Goal: Task Accomplishment & Management: Manage account settings

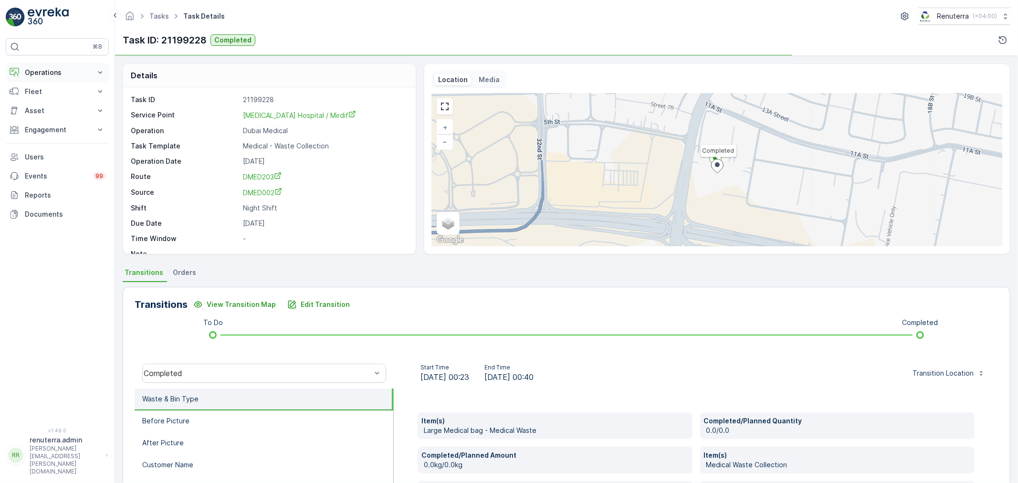
click at [29, 74] on p "Operations" at bounding box center [57, 73] width 65 height 10
click at [43, 116] on p "Routes & Tasks" at bounding box center [48, 116] width 49 height 10
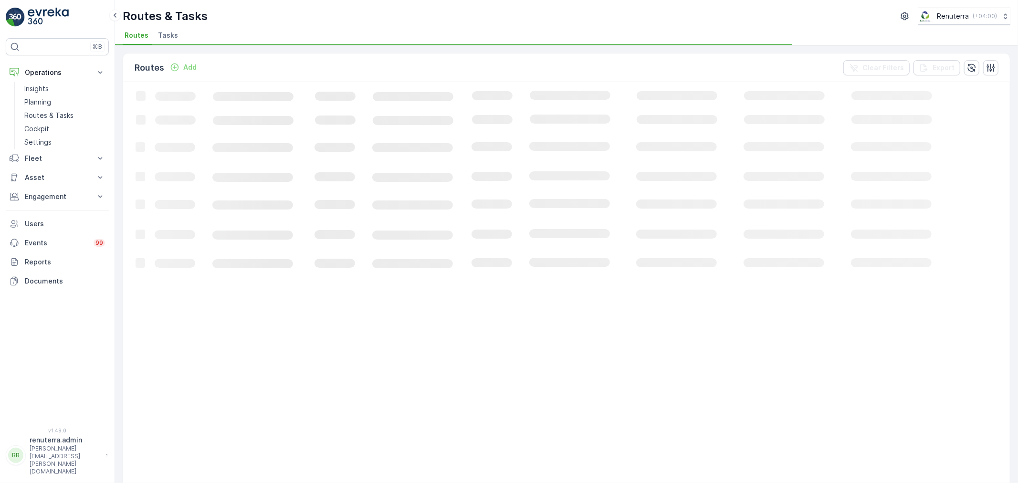
click at [171, 40] on li "Tasks" at bounding box center [169, 37] width 26 height 16
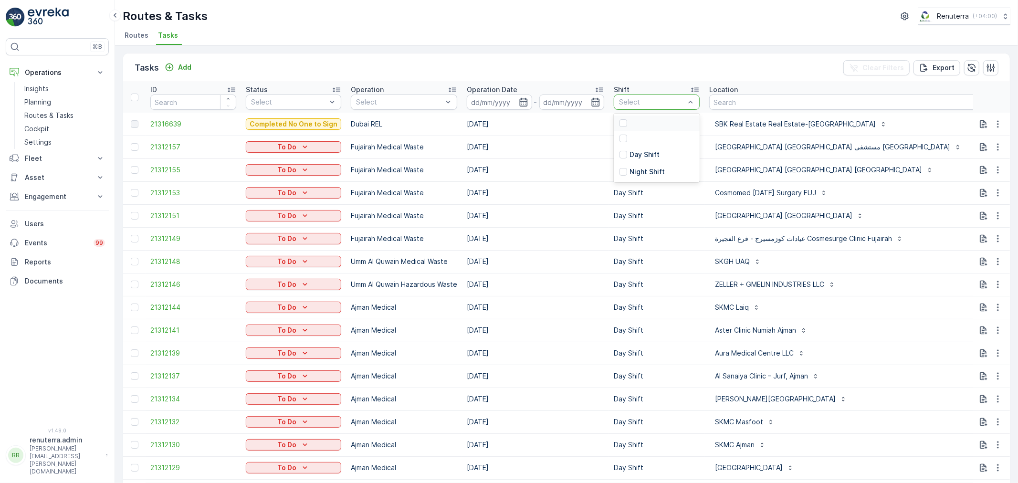
click at [633, 105] on div at bounding box center [652, 102] width 68 height 8
drag, startPoint x: 638, startPoint y: 54, endPoint x: 630, endPoint y: 59, distance: 9.7
click at [638, 55] on div "Tasks Add Clear Filters Export" at bounding box center [566, 67] width 887 height 29
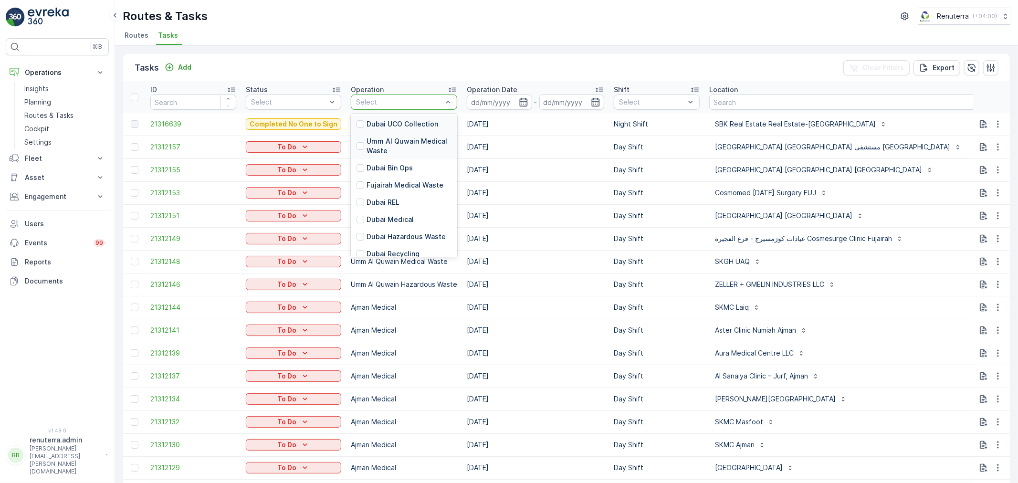
drag, startPoint x: 417, startPoint y: 102, endPoint x: 403, endPoint y: 155, distance: 55.3
click at [416, 103] on div at bounding box center [399, 102] width 88 height 8
click at [401, 221] on p "Dubai Medical" at bounding box center [390, 220] width 47 height 10
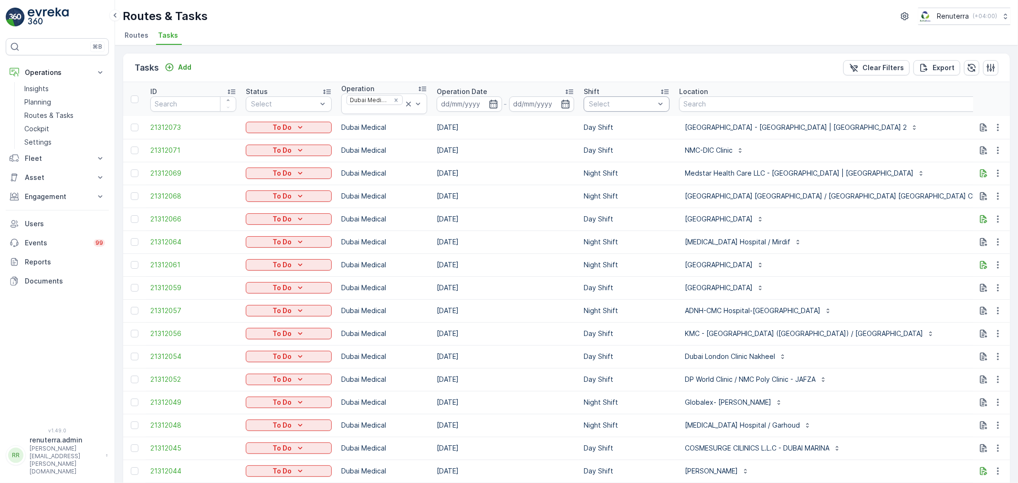
click at [590, 107] on div at bounding box center [622, 104] width 68 height 8
click at [616, 158] on p "Day Shift" at bounding box center [615, 157] width 30 height 10
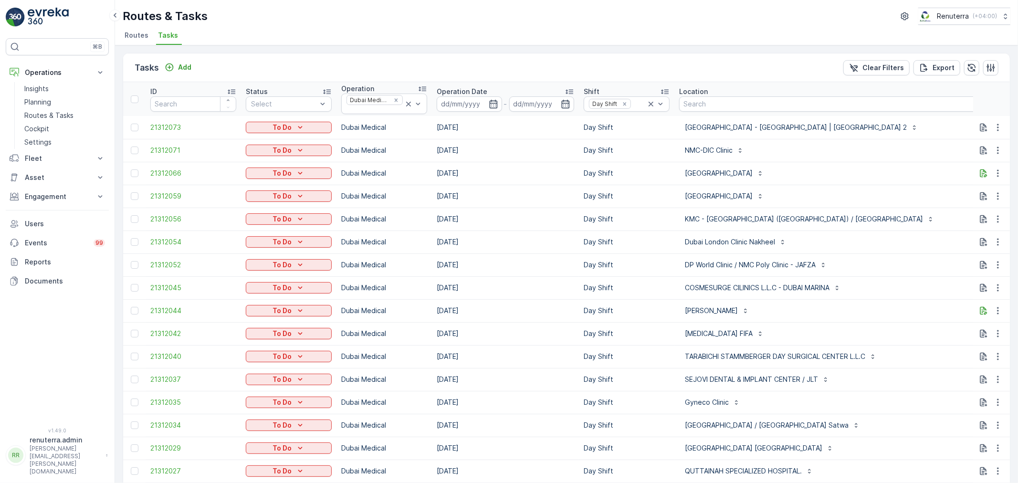
click at [879, 144] on div "NMC-DIC Clinic" at bounding box center [851, 150] width 344 height 15
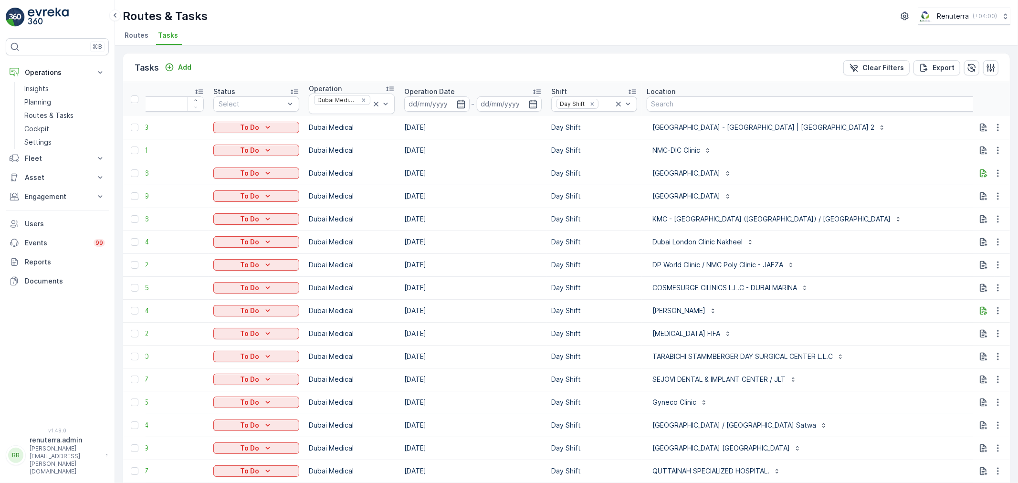
scroll to position [0, 42]
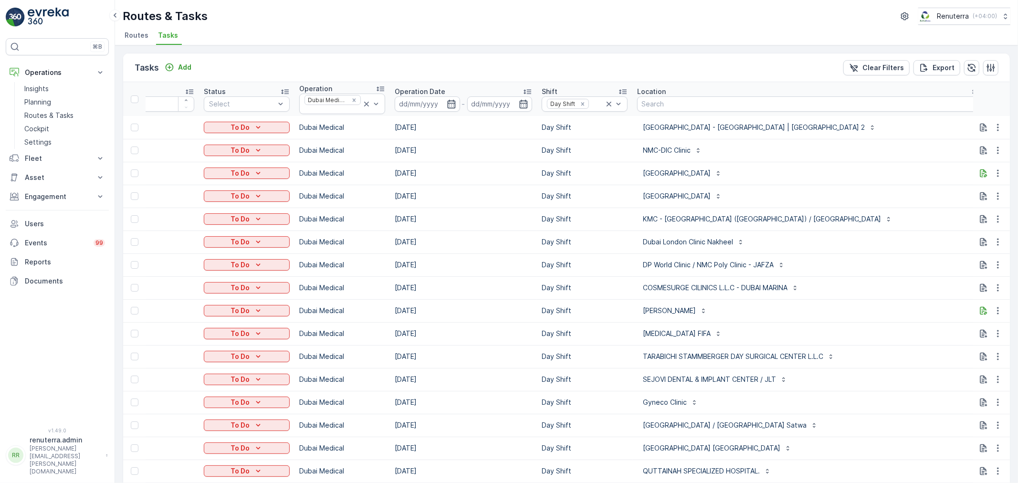
click at [990, 106] on input "text" at bounding box center [1033, 104] width 86 height 15
type input "101"
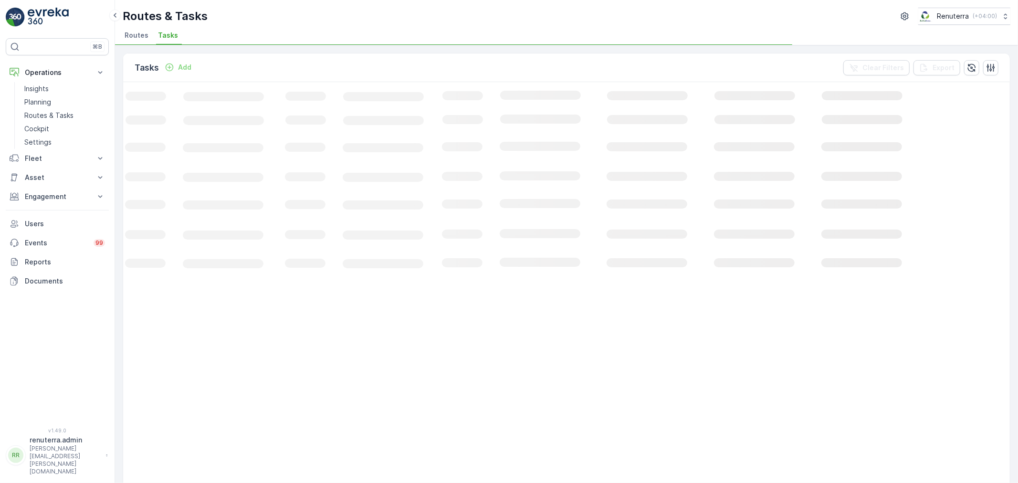
scroll to position [0, 32]
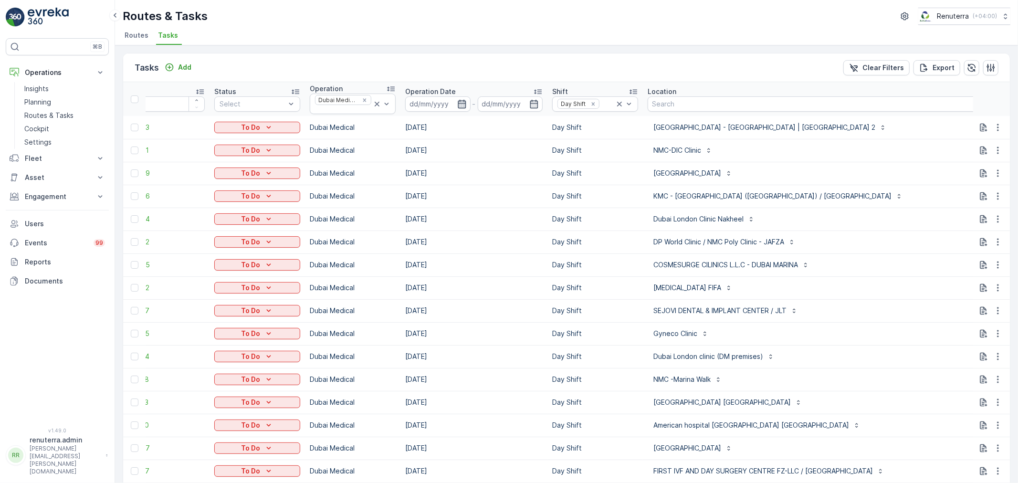
click at [460, 104] on icon "button" at bounding box center [462, 104] width 10 height 10
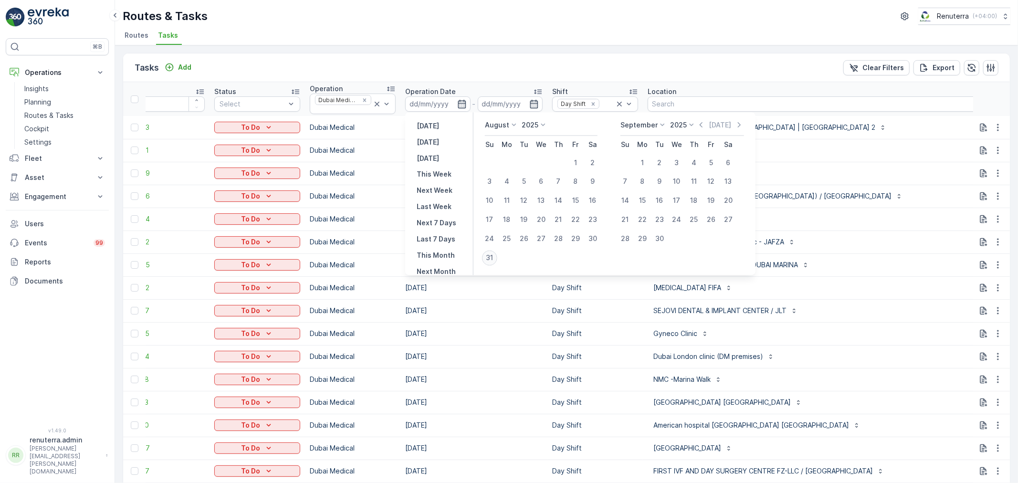
click at [489, 259] on div "31" at bounding box center [489, 258] width 15 height 15
type input "[DATE]"
click at [489, 259] on div "31" at bounding box center [489, 258] width 15 height 15
type input "[DATE]"
click at [489, 259] on div "31" at bounding box center [489, 258] width 15 height 15
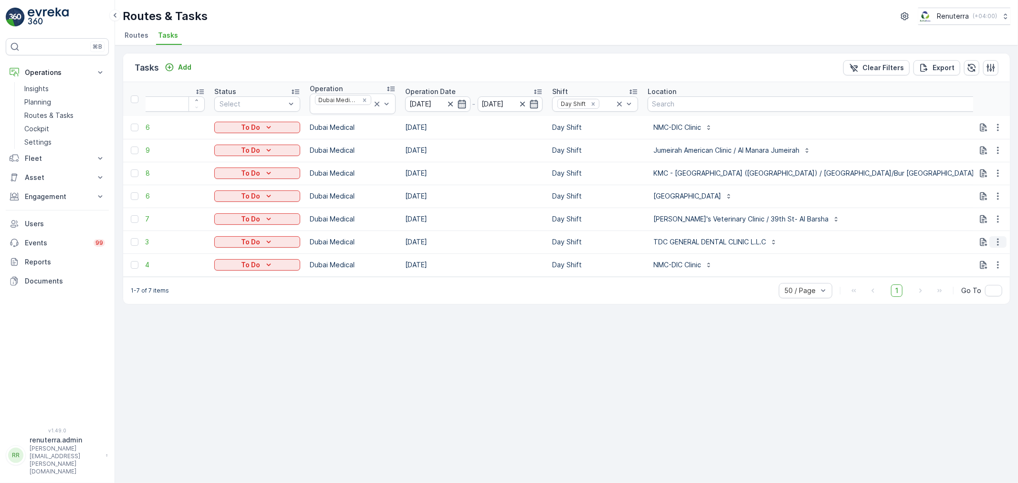
click at [999, 241] on icon "button" at bounding box center [997, 242] width 1 height 7
click at [971, 310] on div "Delete" at bounding box center [983, 313] width 72 height 13
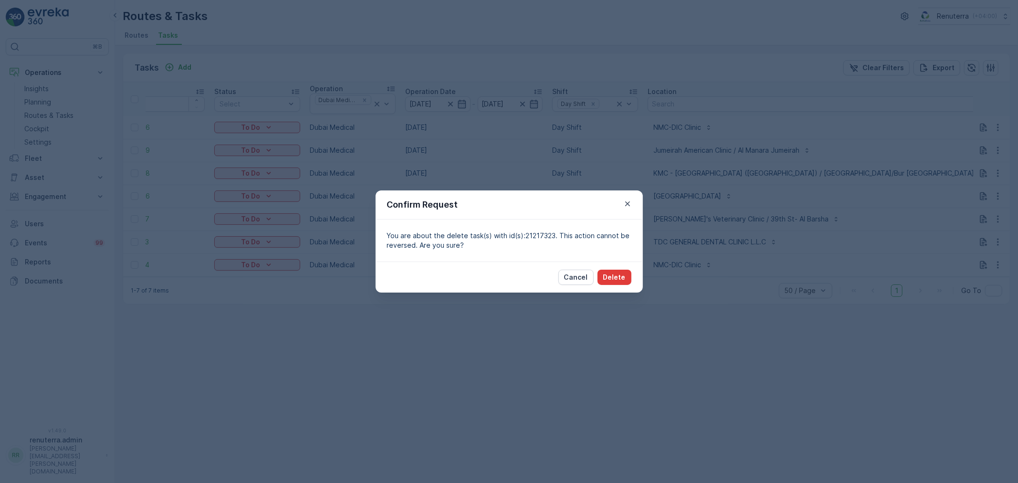
click at [605, 281] on p "Delete" at bounding box center [614, 278] width 22 height 10
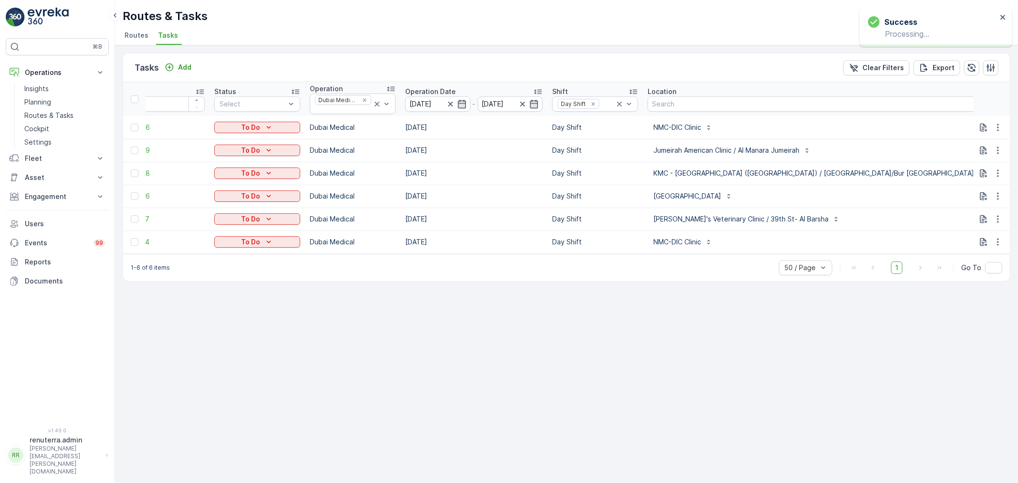
type input "102"
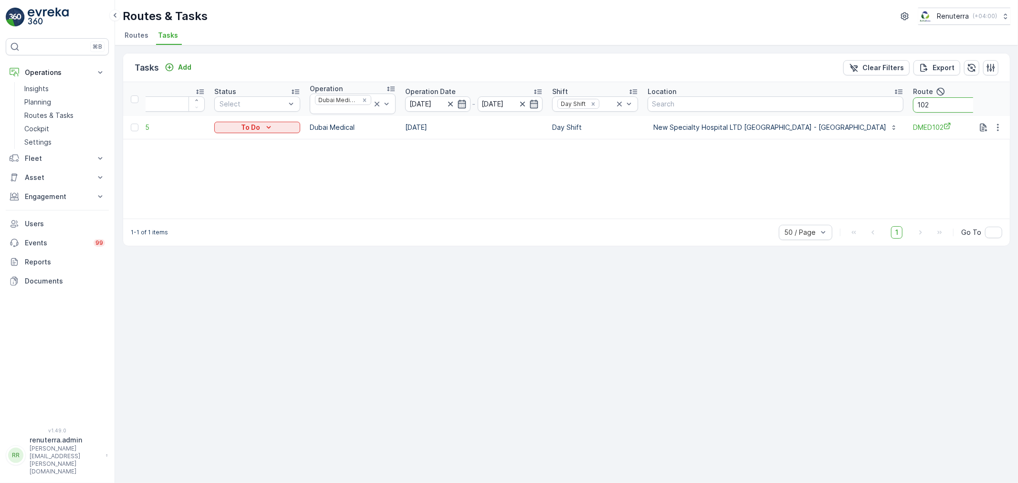
drag, startPoint x: 908, startPoint y: 106, endPoint x: 900, endPoint y: 102, distance: 9.6
click at [913, 106] on input "102" at bounding box center [956, 104] width 86 height 15
type input "103"
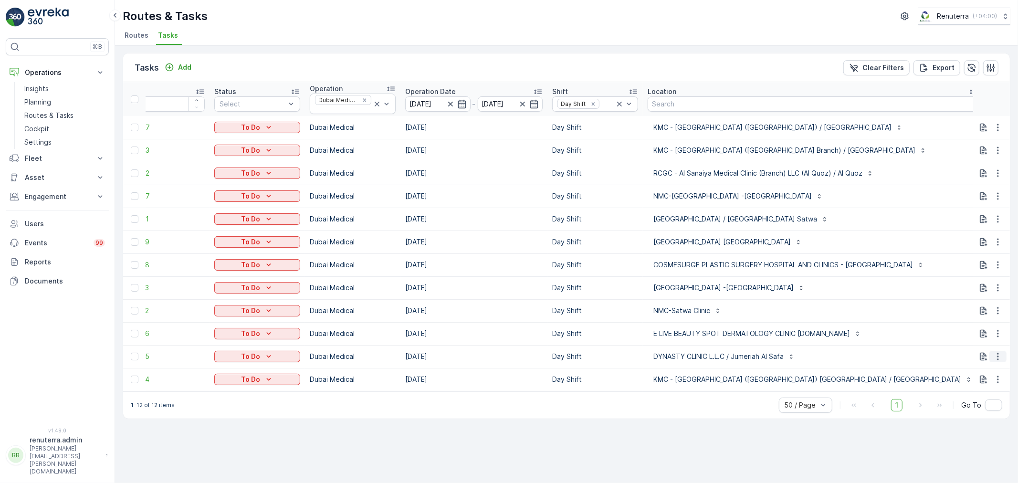
click at [1002, 357] on icon "button" at bounding box center [998, 357] width 10 height 10
click at [961, 397] on span "Change Route" at bounding box center [973, 398] width 46 height 10
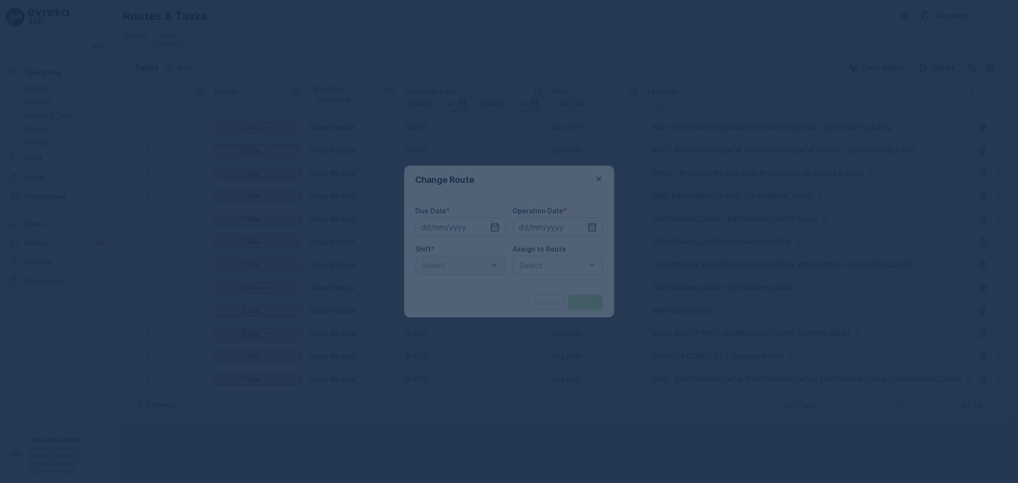
type input "[DATE]"
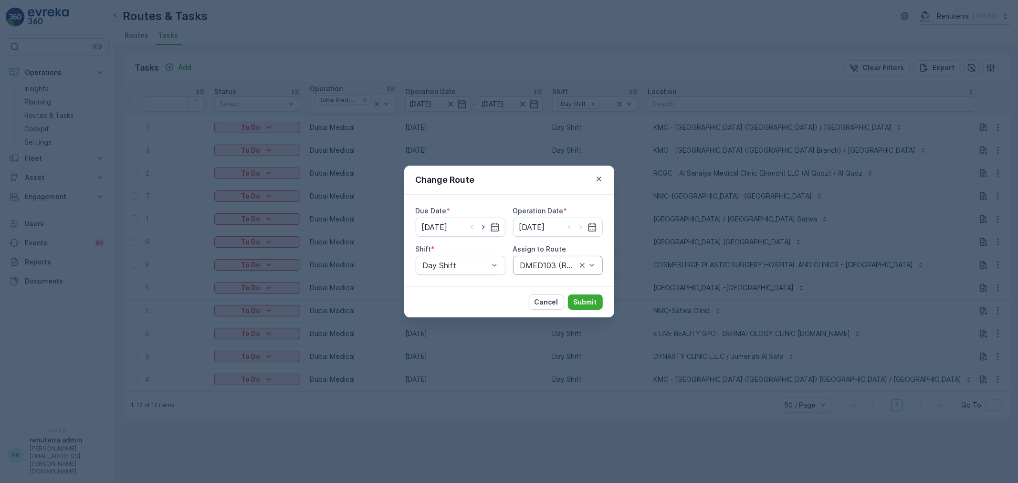
drag, startPoint x: 600, startPoint y: 266, endPoint x: 597, endPoint y: 262, distance: 5.7
click at [598, 263] on div "DMED103 (Route Plan) - DXBT73346" at bounding box center [558, 265] width 90 height 19
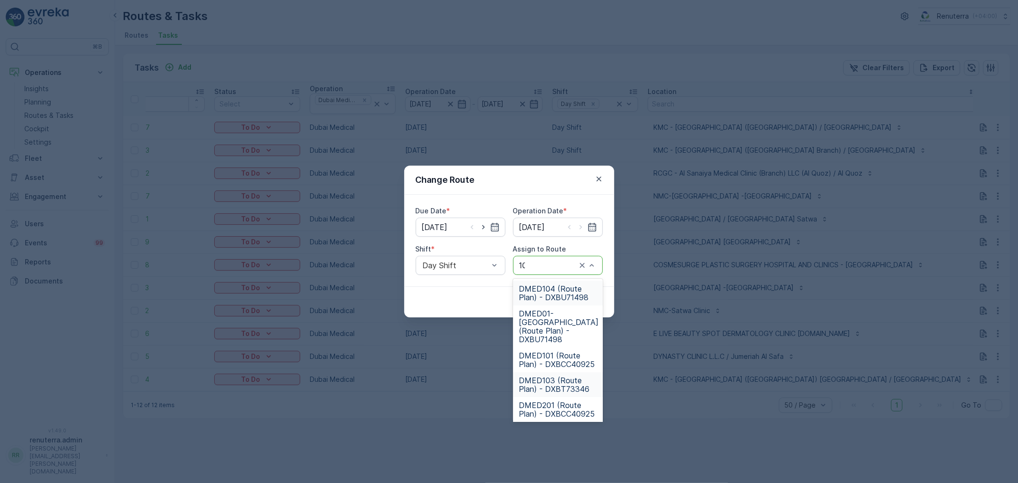
type input "101"
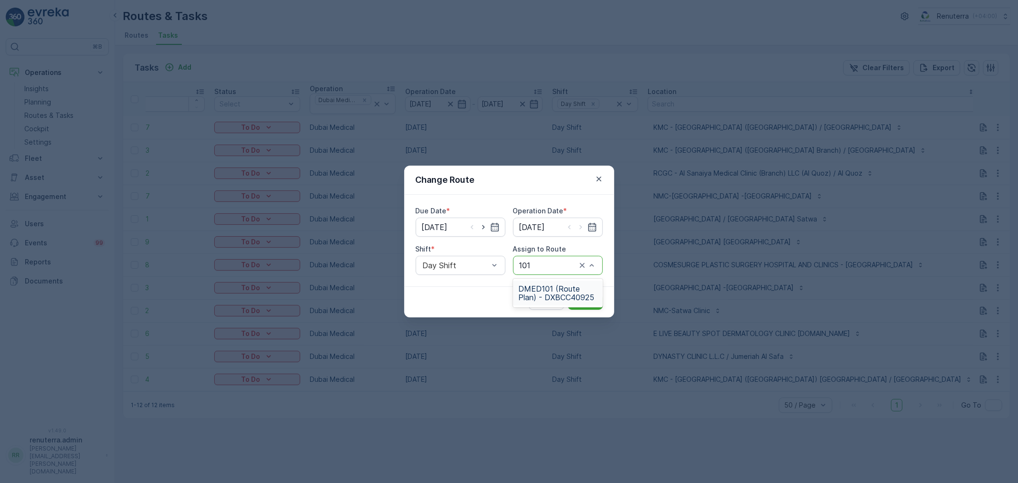
click at [563, 292] on span "DMED101 (Route Plan) - DXBCC40925" at bounding box center [558, 292] width 78 height 17
click at [585, 298] on p "Submit" at bounding box center [585, 302] width 23 height 10
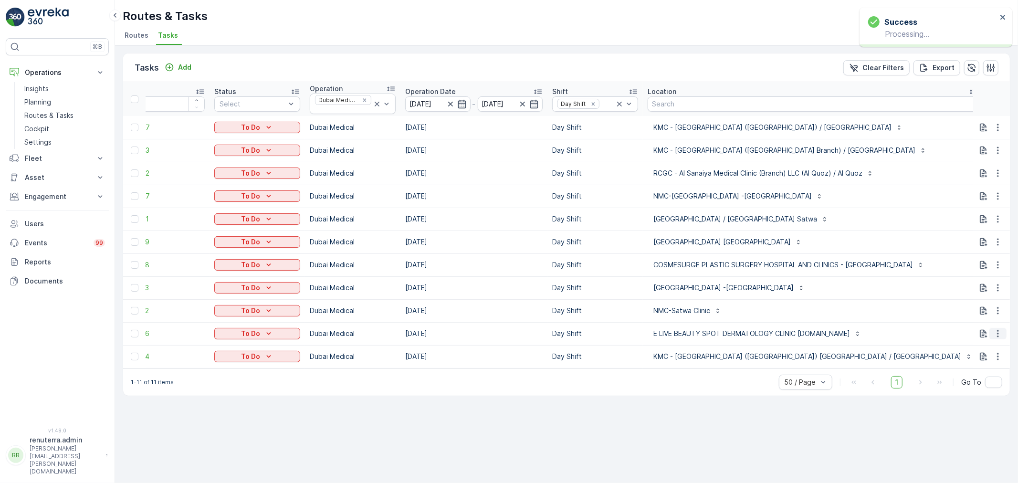
drag, startPoint x: 1000, startPoint y: 335, endPoint x: 994, endPoint y: 337, distance: 7.1
click at [1000, 335] on icon "button" at bounding box center [998, 334] width 10 height 10
click at [962, 402] on span "Delete" at bounding box center [961, 406] width 22 height 10
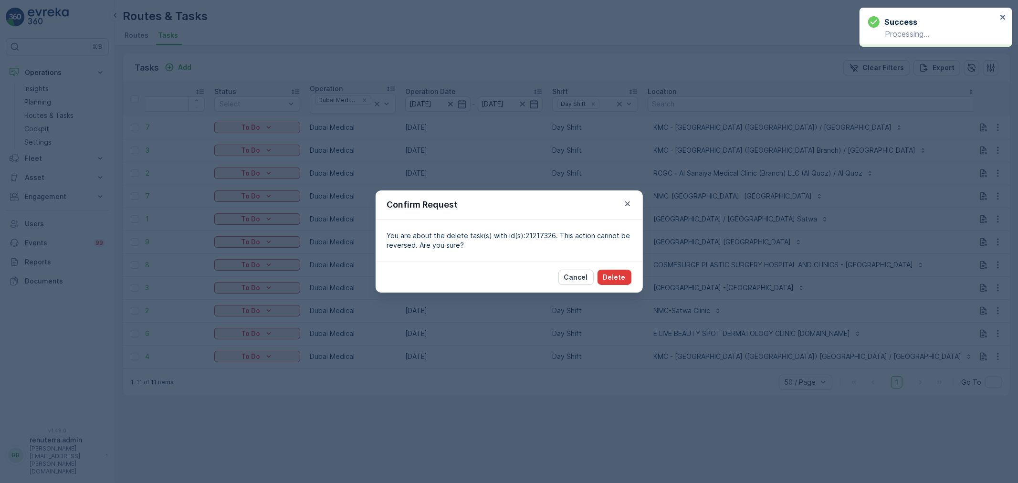
click at [621, 276] on p "Delete" at bounding box center [614, 278] width 22 height 10
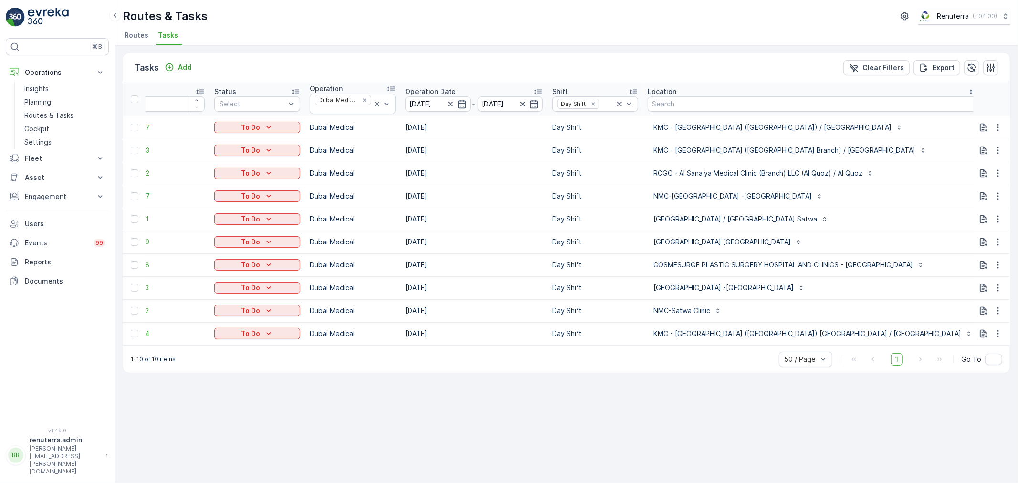
click at [586, 264] on td "Day Shift" at bounding box center [594, 264] width 95 height 23
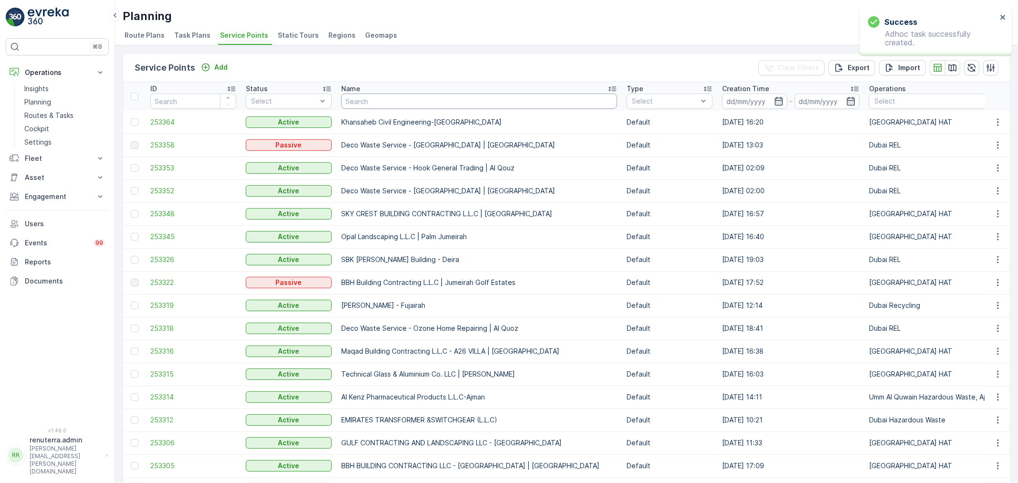
click at [402, 103] on input "text" at bounding box center [479, 101] width 276 height 15
type input "sauid"
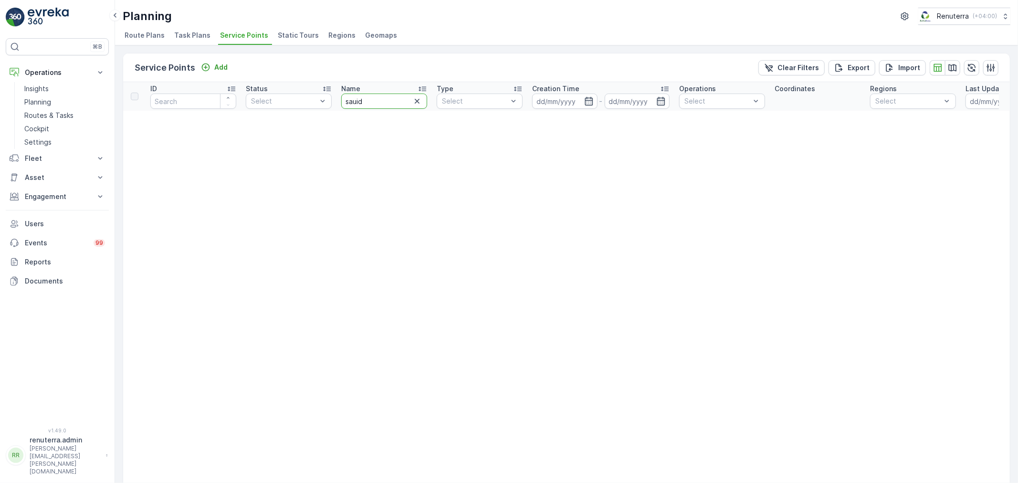
click at [395, 95] on input "sauid" at bounding box center [384, 101] width 86 height 15
type input "sau"
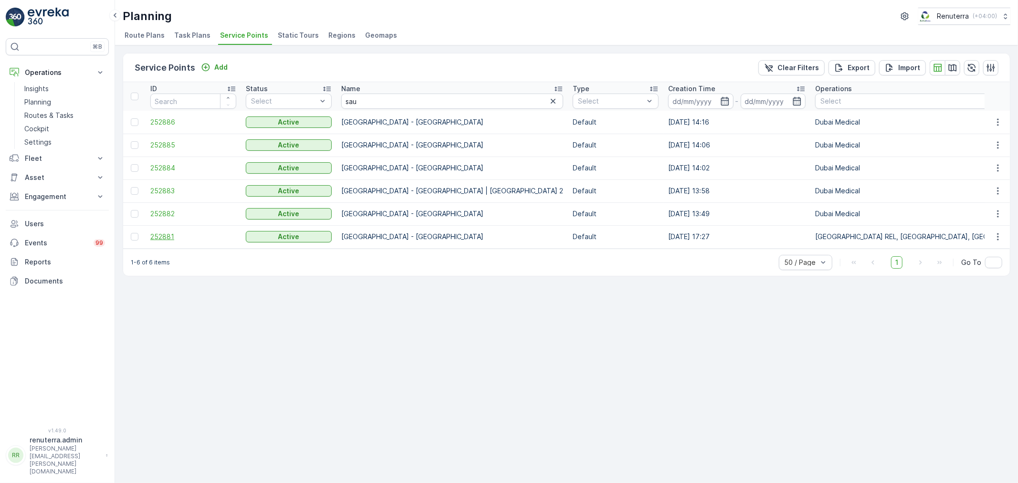
click at [173, 235] on span "252881" at bounding box center [193, 237] width 86 height 10
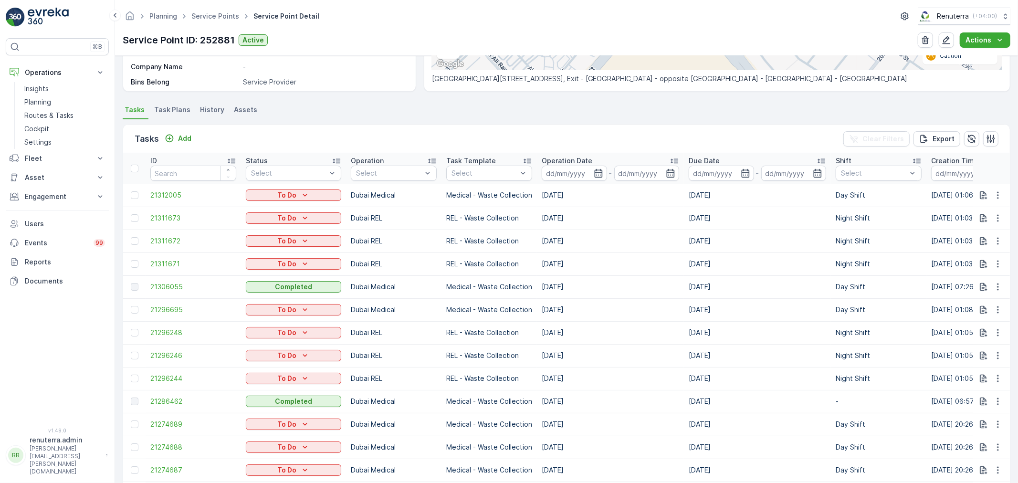
scroll to position [212, 0]
click at [185, 131] on button "Add" at bounding box center [178, 136] width 34 height 11
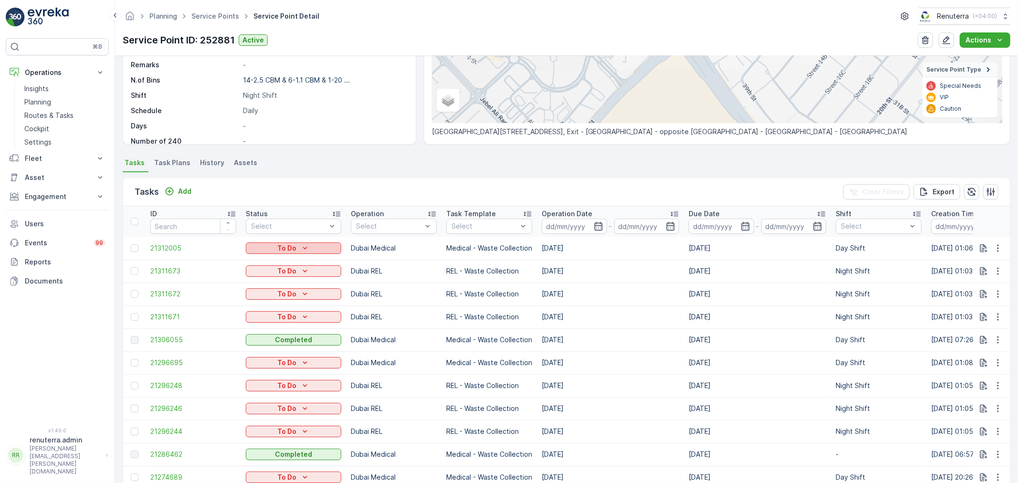
scroll to position [159, 0]
drag, startPoint x: 359, startPoint y: 222, endPoint x: 370, endPoint y: 235, distance: 17.2
click at [360, 221] on div at bounding box center [389, 225] width 68 height 8
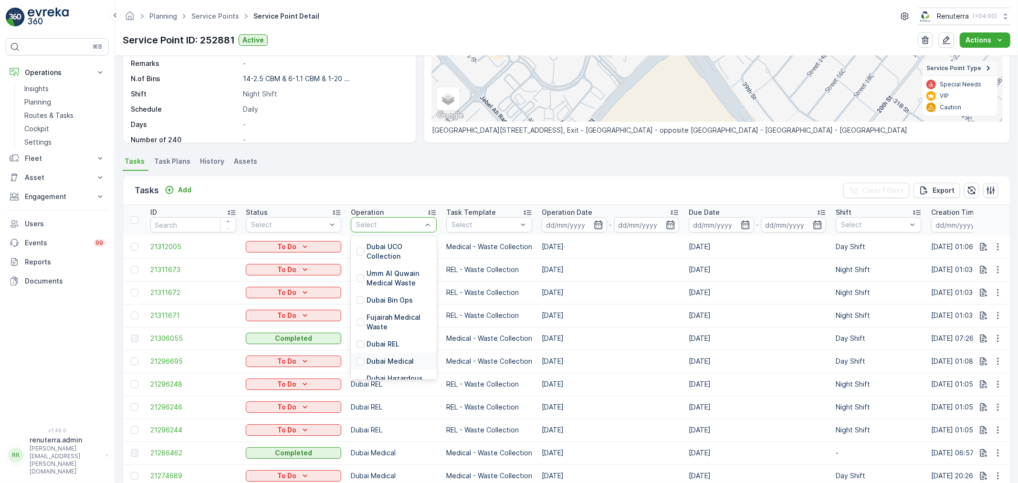
click at [377, 360] on p "Dubai Medical" at bounding box center [390, 362] width 47 height 10
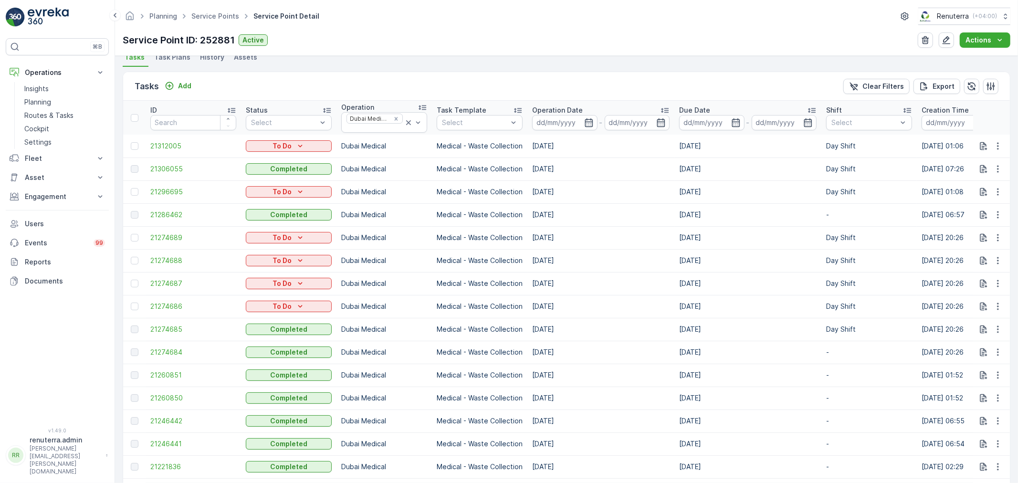
scroll to position [265, 0]
click at [999, 305] on icon "button" at bounding box center [998, 305] width 10 height 10
click at [982, 345] on span "Change Route" at bounding box center [973, 345] width 46 height 10
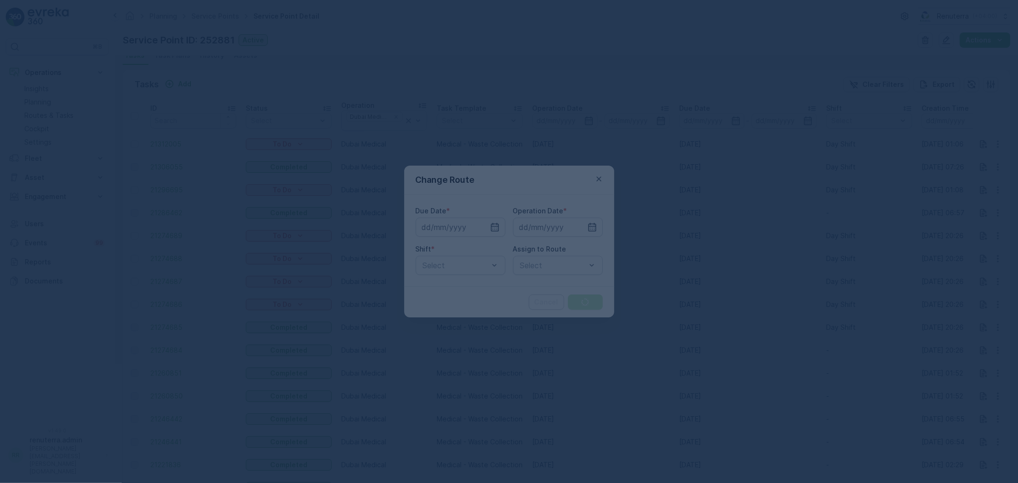
type input "[DATE]"
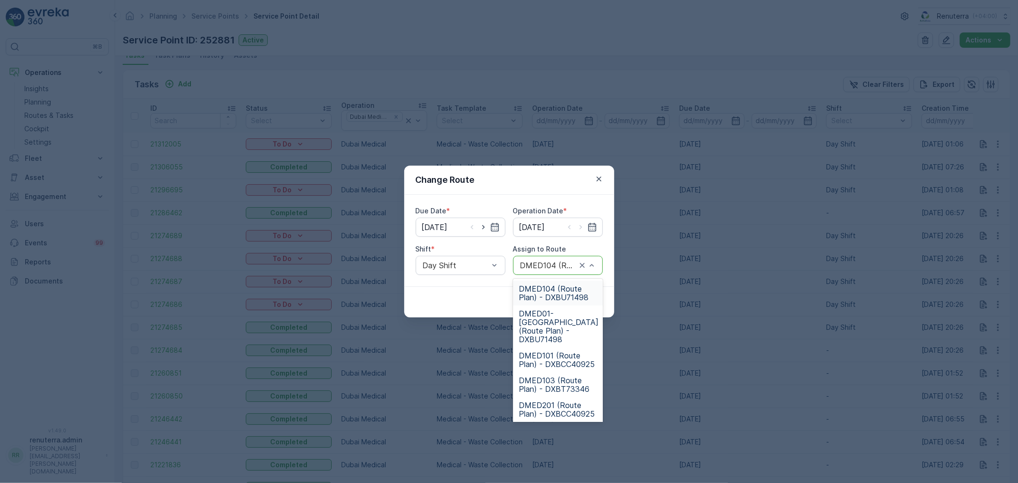
click at [598, 268] on div "DMED104 (Route Plan) - DXBU71498" at bounding box center [558, 265] width 90 height 19
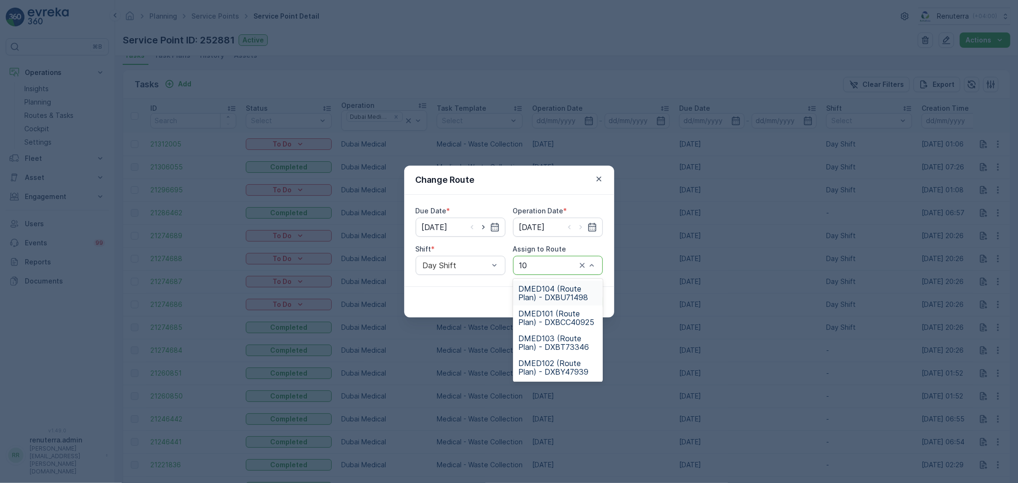
type input "102"
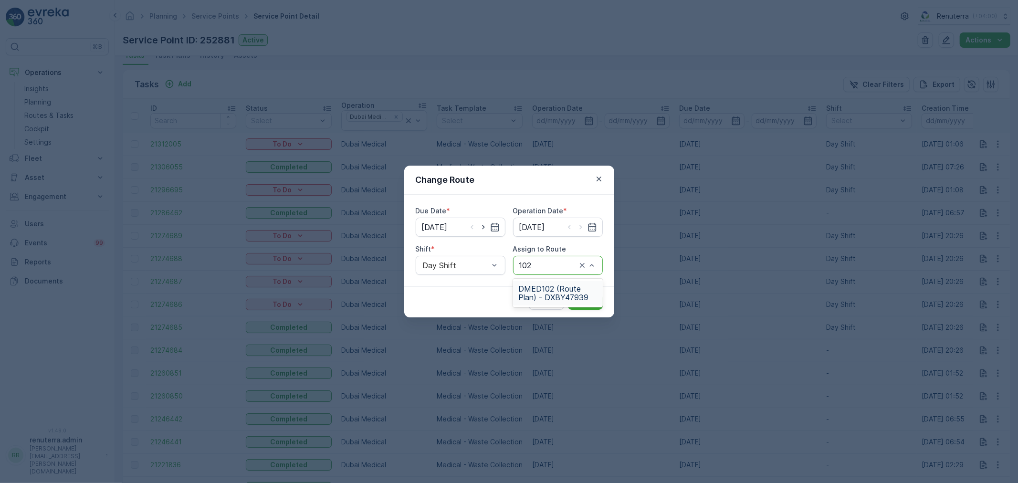
click at [565, 299] on span "DMED102 (Route Plan) - DXBY47939" at bounding box center [558, 292] width 78 height 17
click at [591, 303] on p "Submit" at bounding box center [585, 302] width 23 height 10
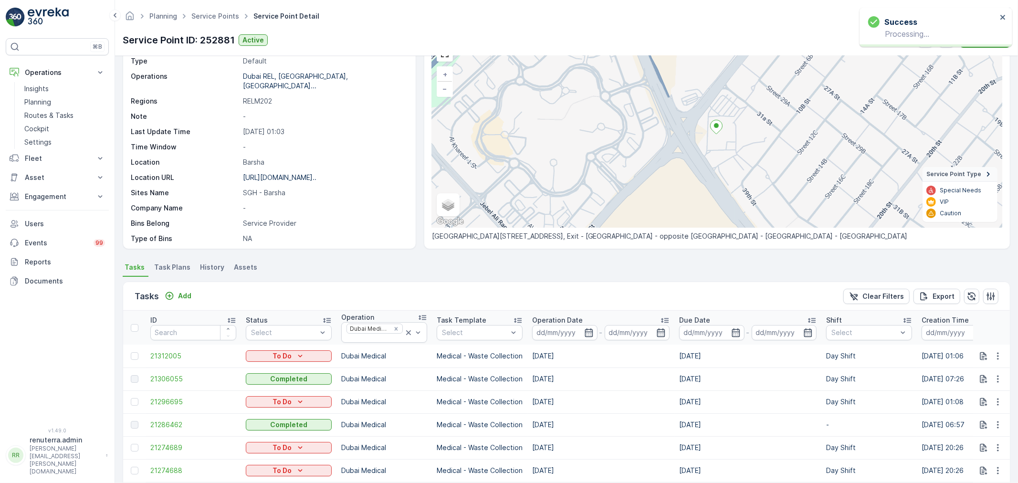
scroll to position [0, 0]
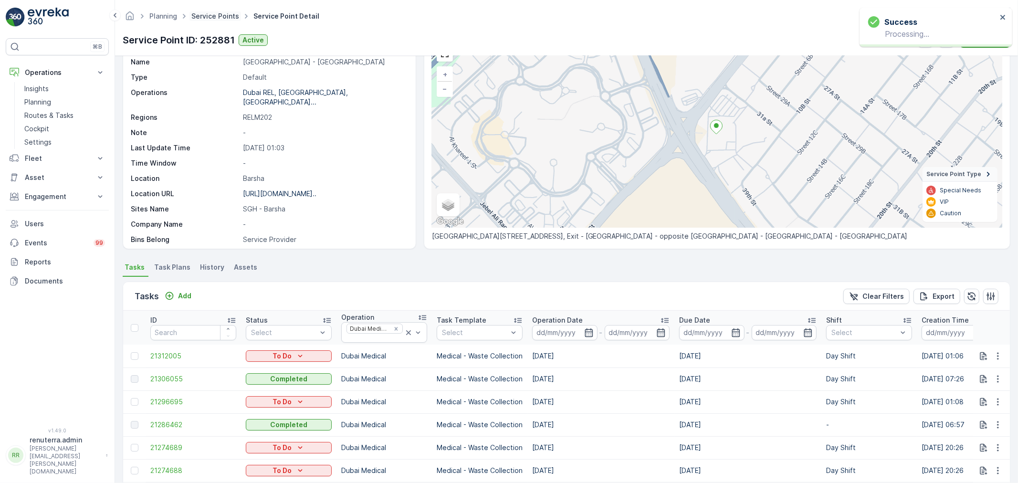
click at [216, 19] on link "Service Points" at bounding box center [215, 16] width 48 height 8
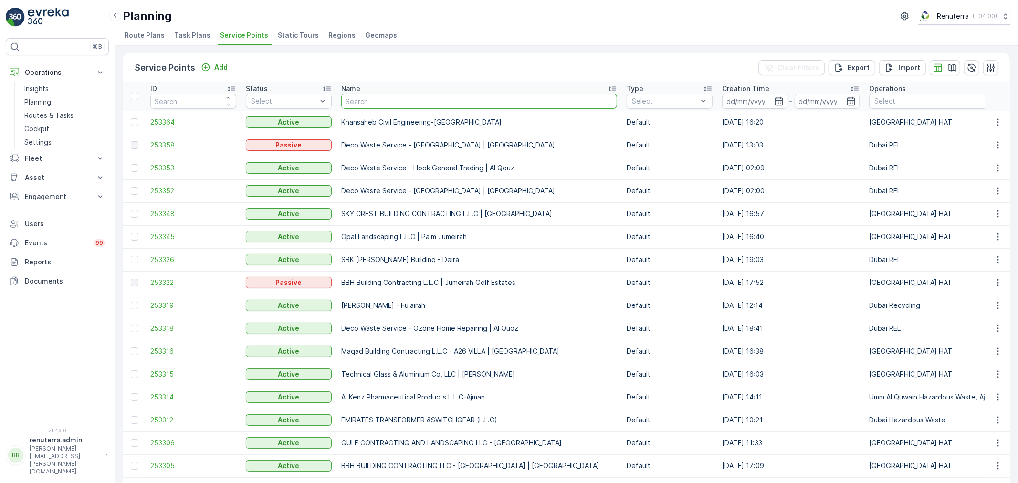
click at [366, 104] on input "text" at bounding box center [479, 101] width 276 height 15
type input "sauid"
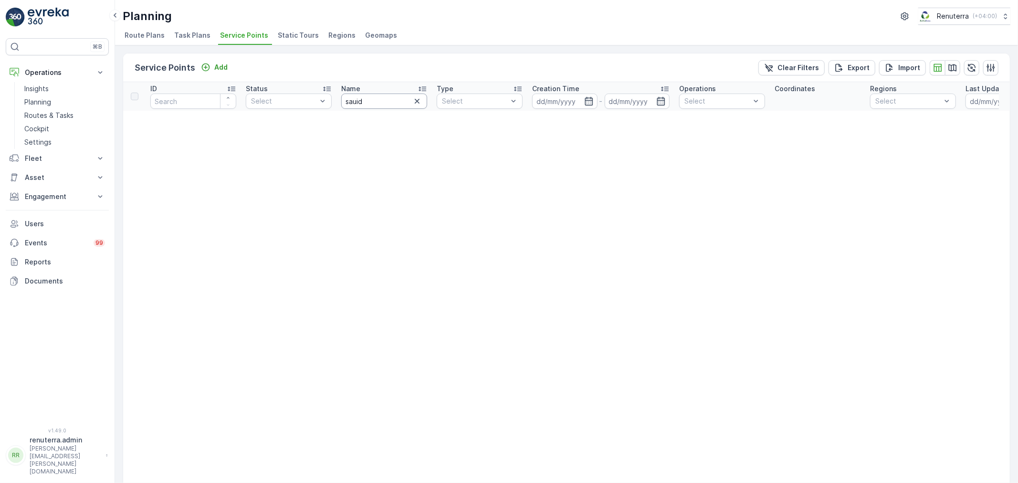
click at [404, 94] on input "sauid" at bounding box center [384, 101] width 86 height 15
type input "saudi"
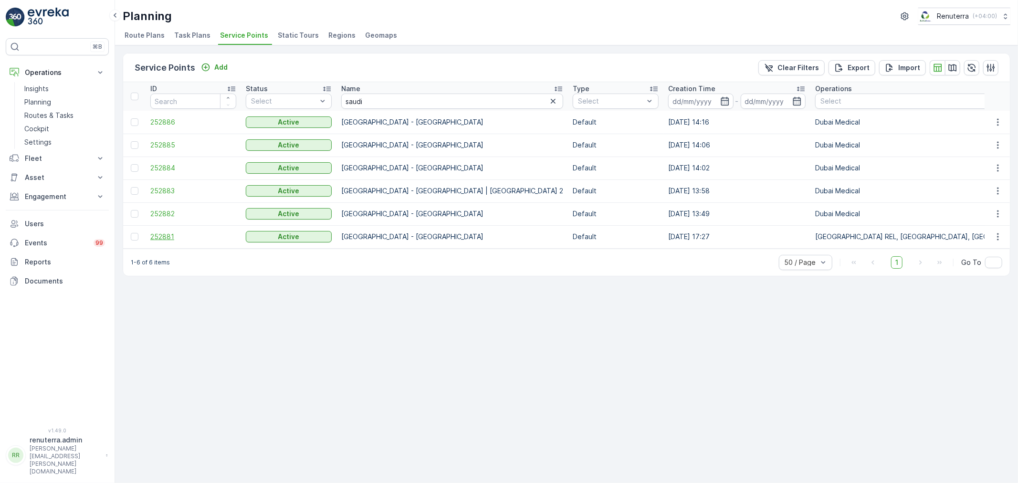
click at [171, 237] on span "252881" at bounding box center [193, 237] width 86 height 10
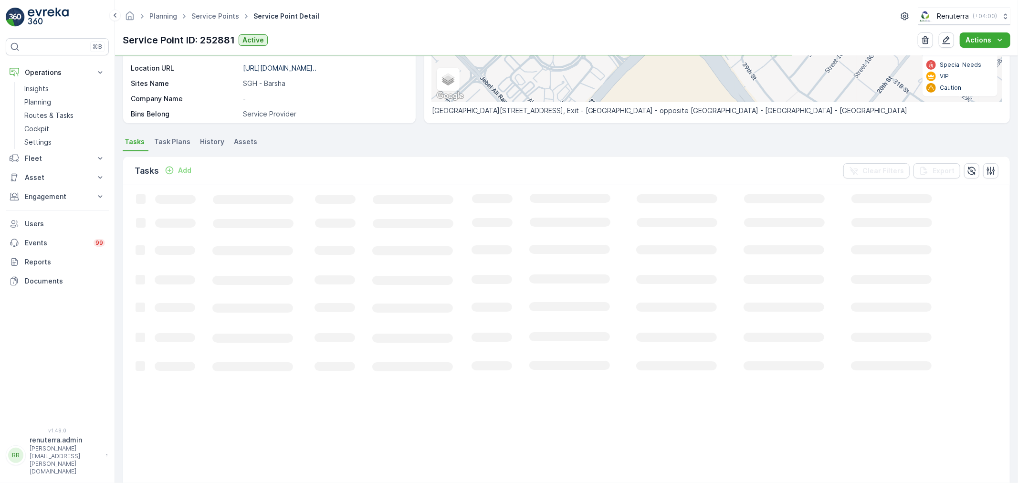
scroll to position [212, 0]
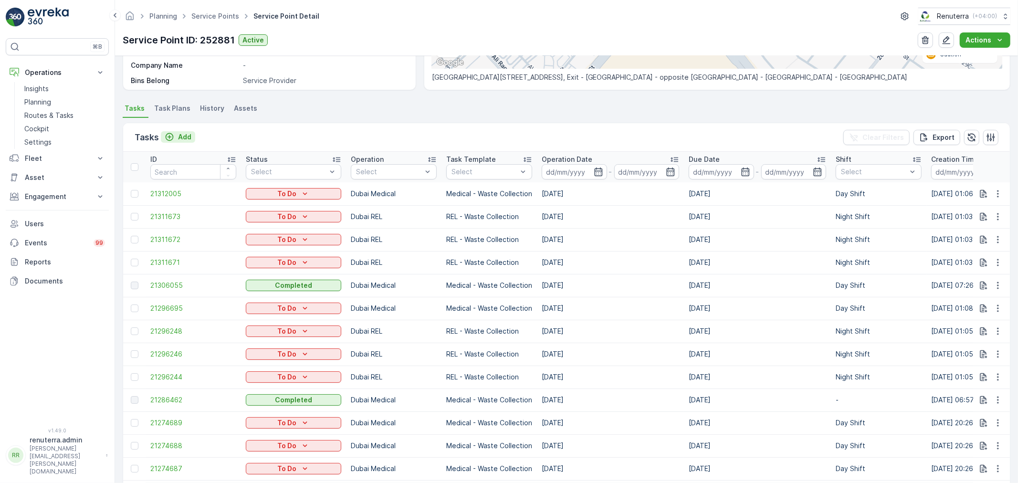
click at [182, 134] on p "Add" at bounding box center [184, 137] width 13 height 10
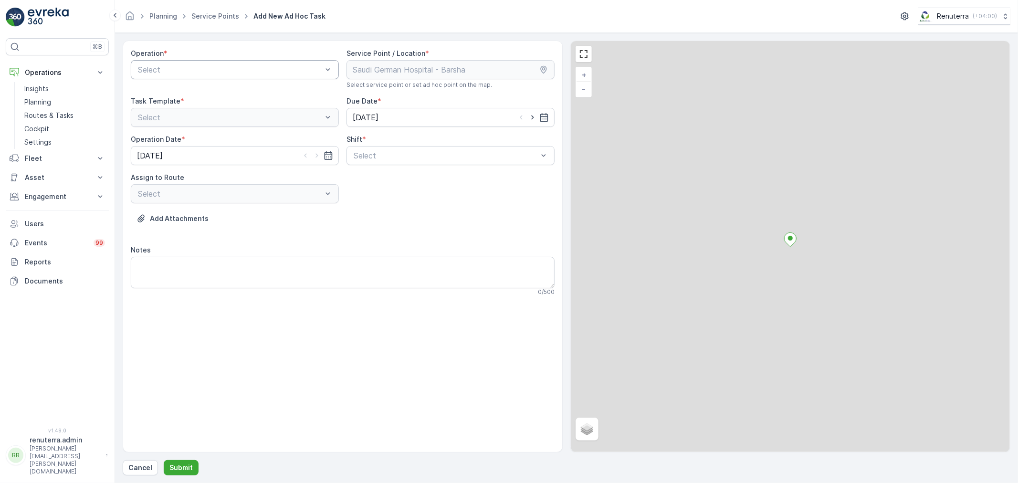
click at [188, 74] on div "Select" at bounding box center [230, 69] width 186 height 11
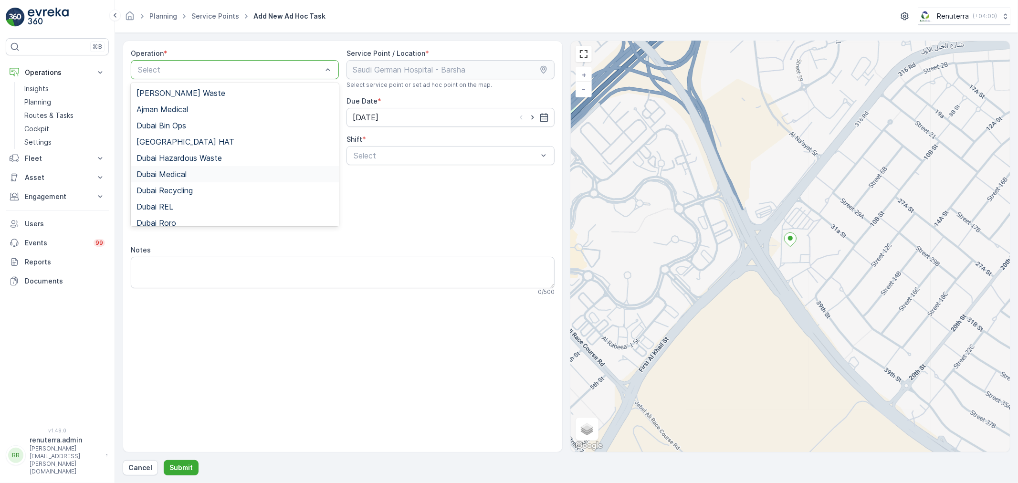
click at [203, 173] on div "Dubai Medical" at bounding box center [235, 174] width 197 height 9
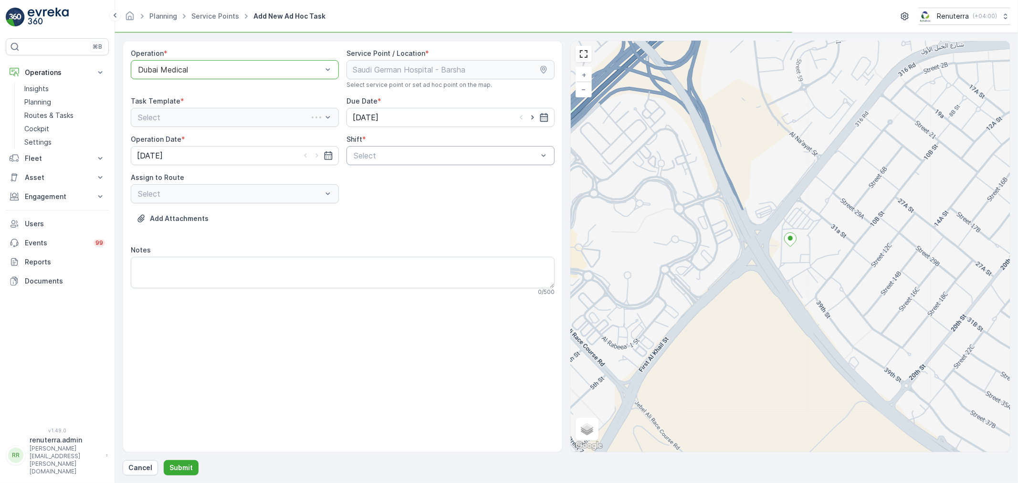
click at [425, 165] on div "Select" at bounding box center [451, 155] width 208 height 19
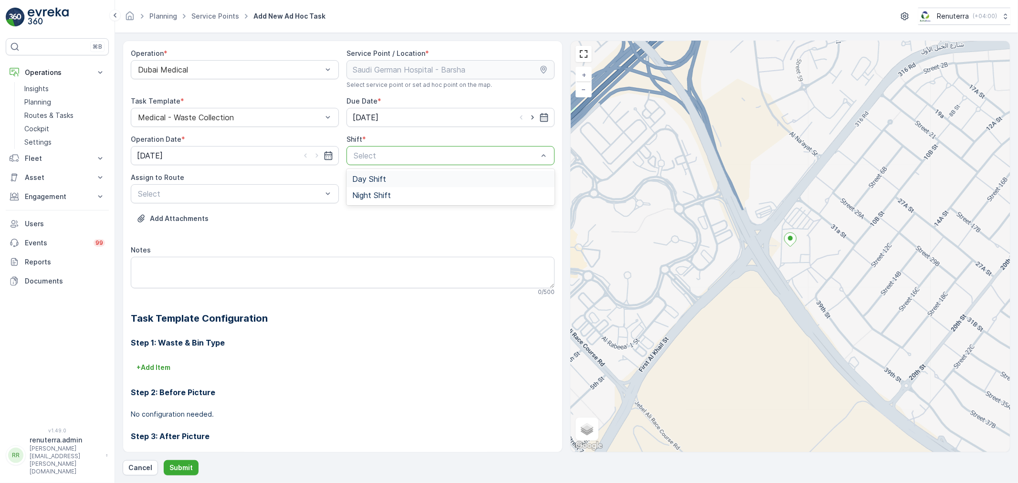
click at [408, 180] on div "Day Shift" at bounding box center [450, 179] width 197 height 9
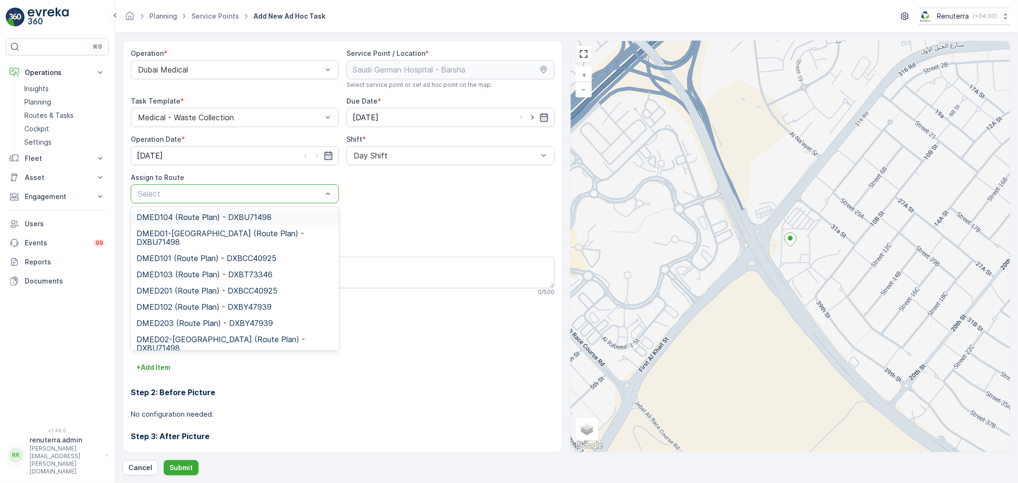
drag, startPoint x: 206, startPoint y: 185, endPoint x: 204, endPoint y: 192, distance: 7.9
click at [205, 185] on div "Select" at bounding box center [235, 193] width 208 height 19
type input "102"
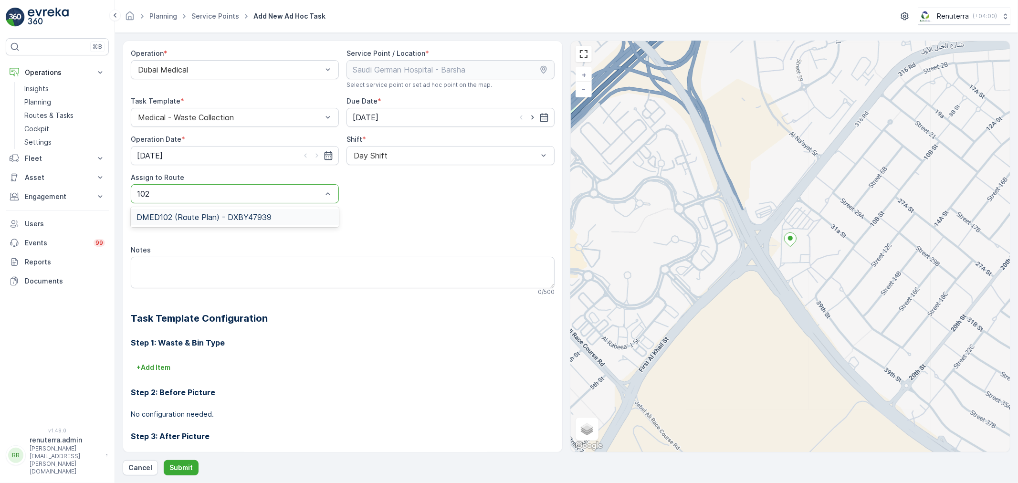
click at [239, 221] on span "DMED102 (Route Plan) - DXBY47939" at bounding box center [204, 217] width 135 height 9
click at [188, 468] on p "Submit" at bounding box center [180, 468] width 23 height 10
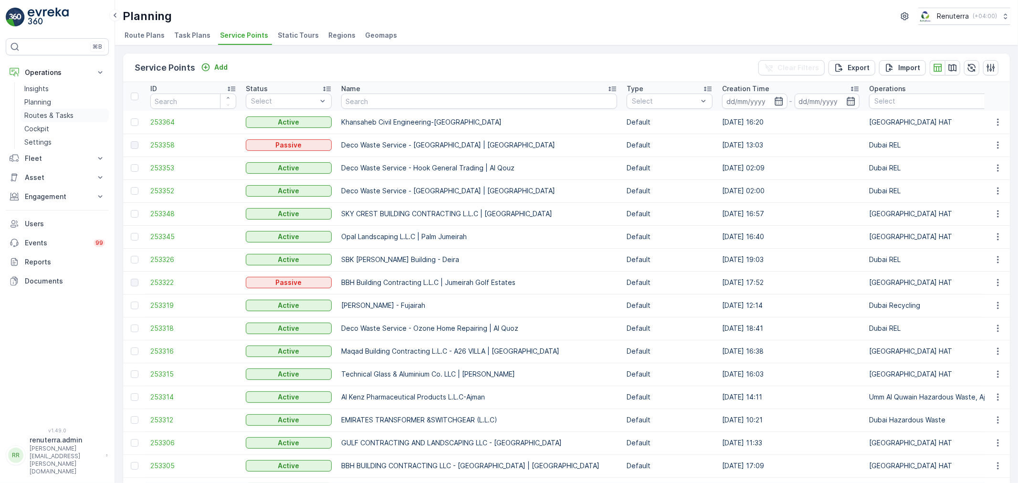
click at [40, 114] on p "Routes & Tasks" at bounding box center [48, 116] width 49 height 10
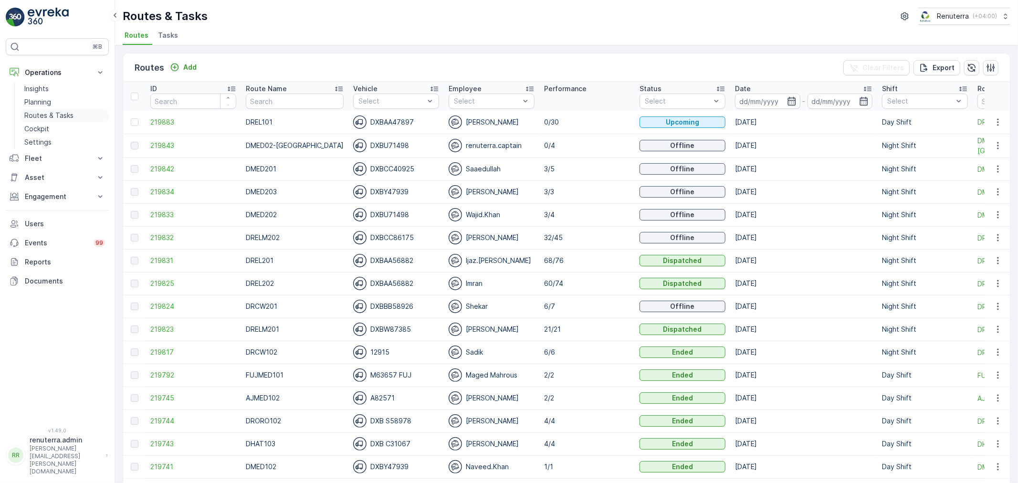
click at [47, 111] on p "Routes & Tasks" at bounding box center [48, 116] width 49 height 10
click at [160, 40] on li "Tasks" at bounding box center [169, 37] width 26 height 16
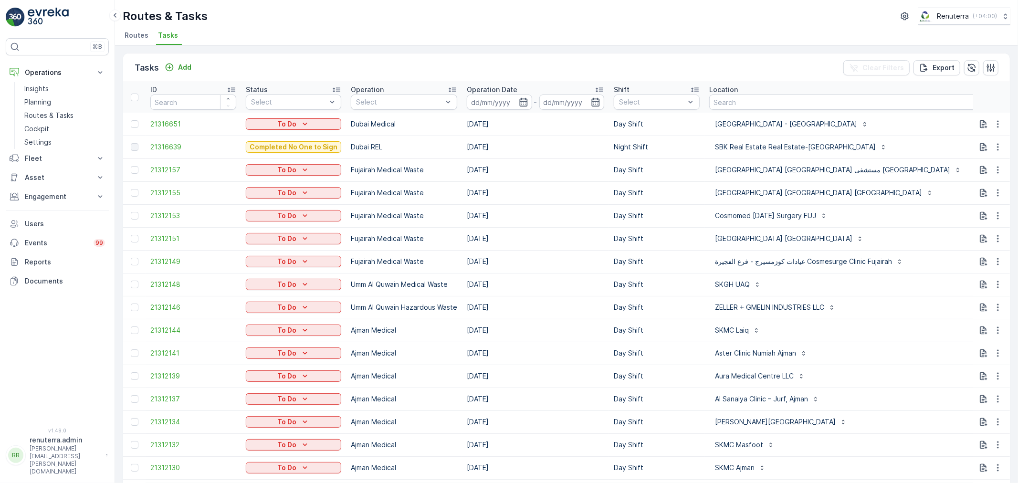
click at [455, 44] on div "Routes & Tasks Renuterra ( +04:00 ) Routes Tasks" at bounding box center [566, 22] width 903 height 45
click at [521, 99] on icon "button" at bounding box center [524, 102] width 10 height 10
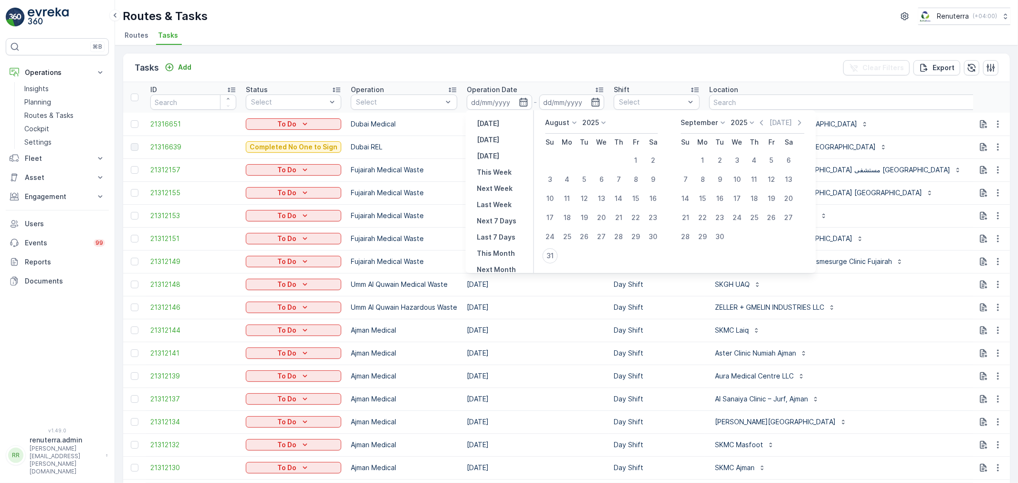
click at [576, 123] on icon at bounding box center [575, 123] width 10 height 10
click at [565, 168] on span "September" at bounding box center [569, 171] width 36 height 10
click at [565, 158] on div "1" at bounding box center [567, 160] width 15 height 15
type input "[DATE]"
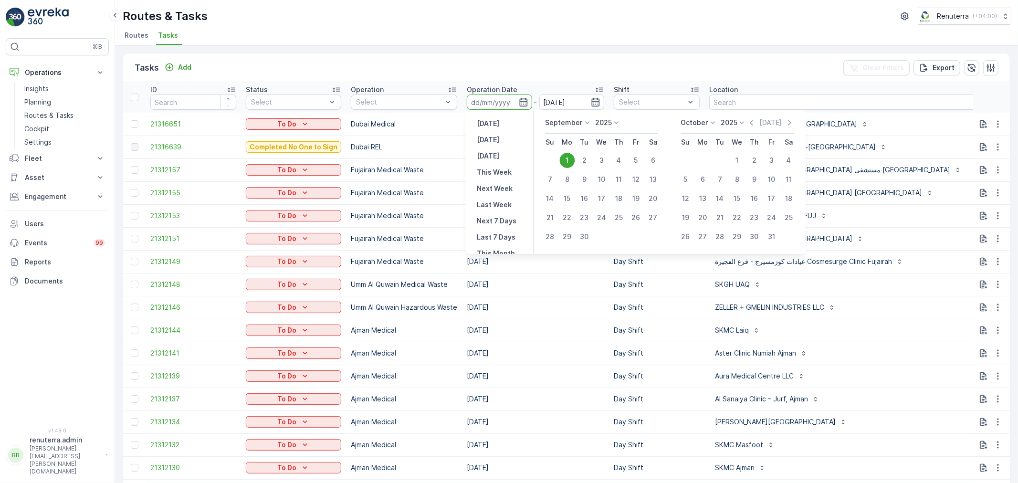
click at [565, 158] on div "1" at bounding box center [567, 160] width 15 height 15
type input "[DATE]"
click at [565, 158] on div "1" at bounding box center [567, 160] width 15 height 15
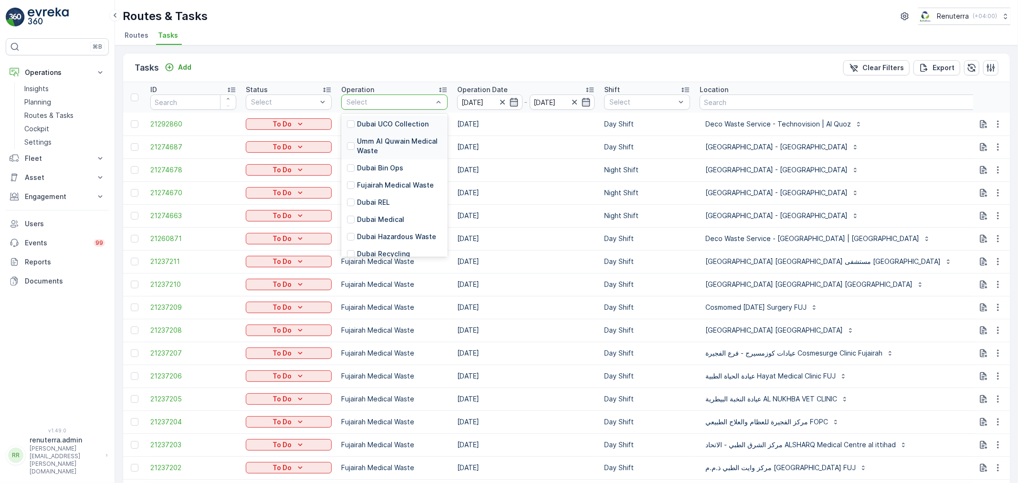
drag, startPoint x: 375, startPoint y: 101, endPoint x: 371, endPoint y: 150, distance: 49.3
click at [375, 102] on div at bounding box center [390, 102] width 88 height 8
click at [380, 216] on p "Dubai Medical" at bounding box center [380, 220] width 47 height 10
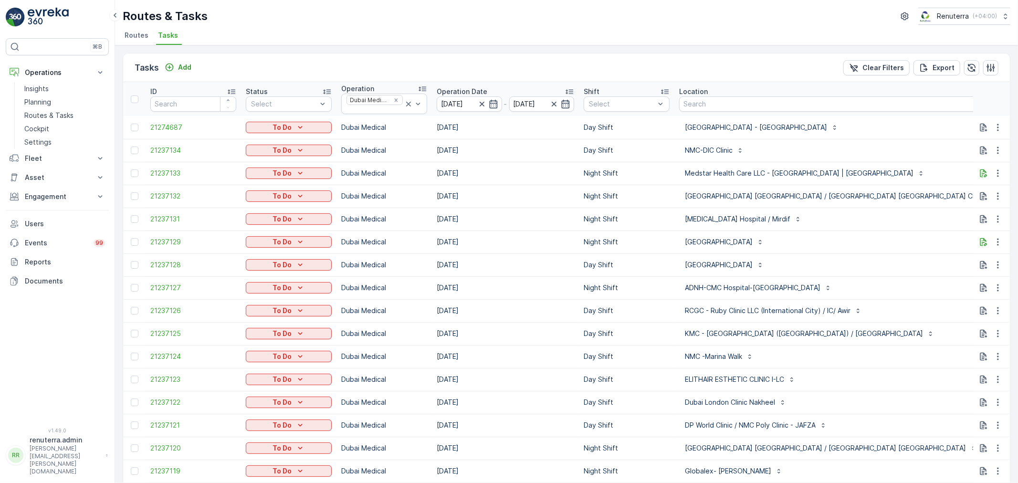
click at [894, 162] on td "Medstar Health Care LLC - [GEOGRAPHIC_DATA] | [GEOGRAPHIC_DATA]" at bounding box center [913, 173] width 478 height 23
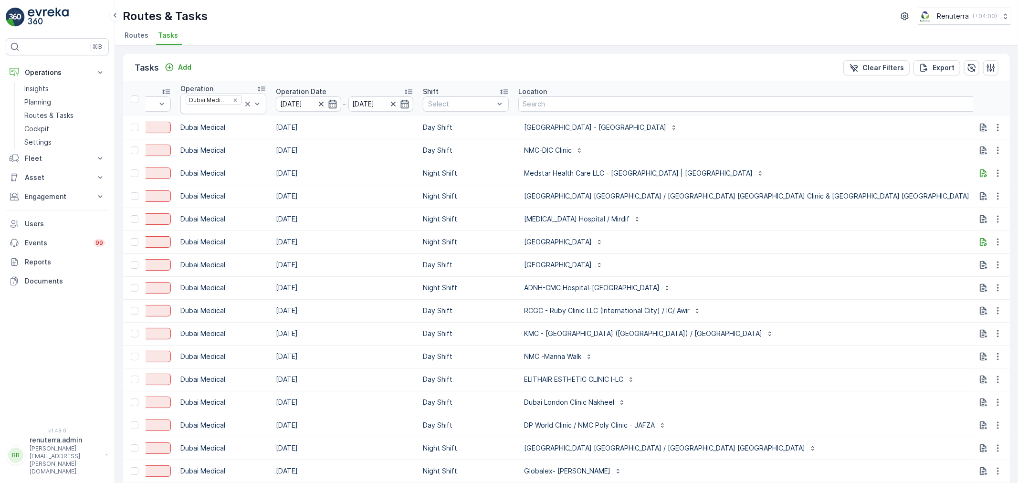
scroll to position [0, 185]
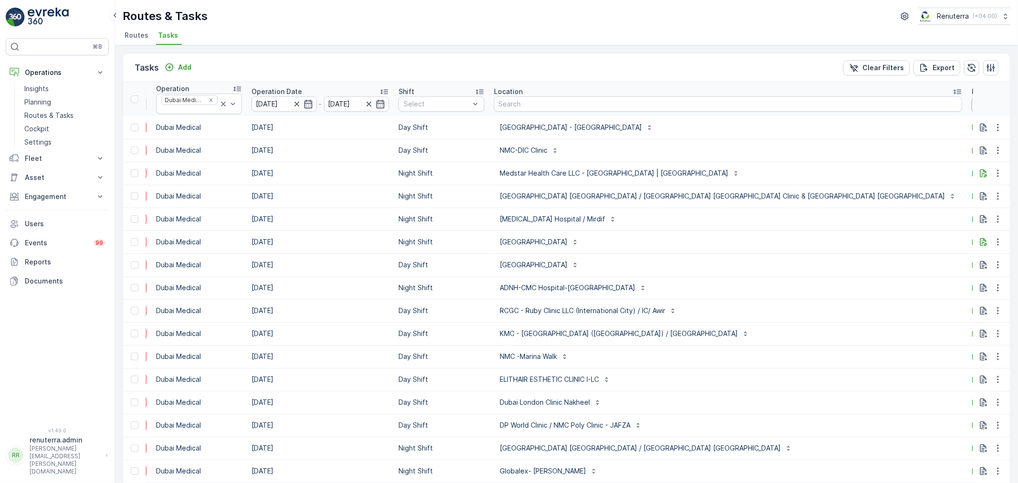
click at [972, 107] on input "text" at bounding box center [1015, 104] width 86 height 15
type input "101"
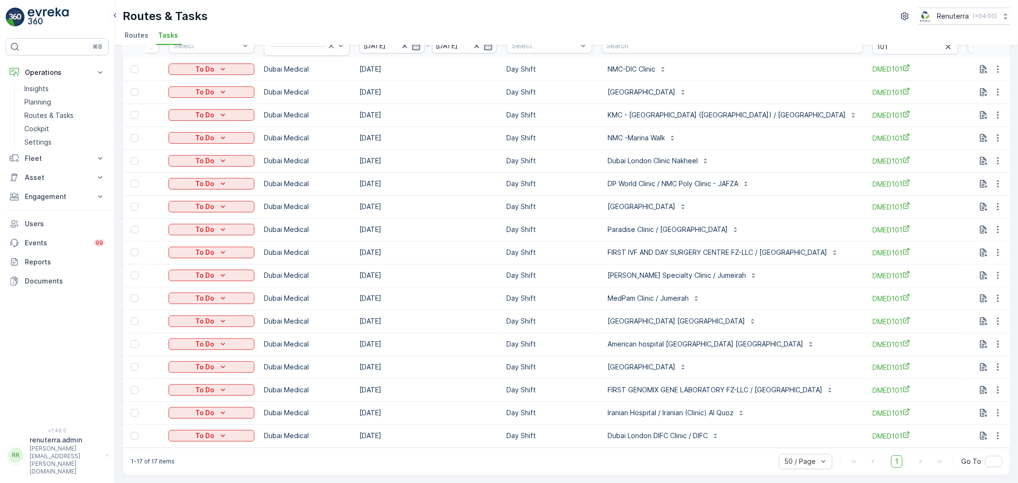
scroll to position [0, 78]
drag, startPoint x: 994, startPoint y: 292, endPoint x: 991, endPoint y: 298, distance: 7.0
click at [994, 294] on icon "button" at bounding box center [998, 299] width 10 height 10
click at [963, 367] on span "Delete" at bounding box center [961, 366] width 22 height 10
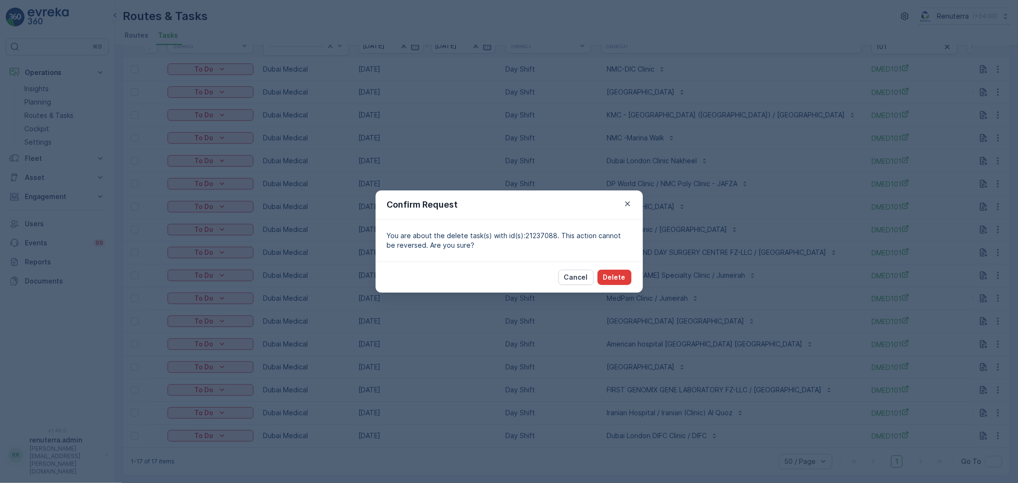
click at [615, 278] on p "Delete" at bounding box center [614, 278] width 22 height 10
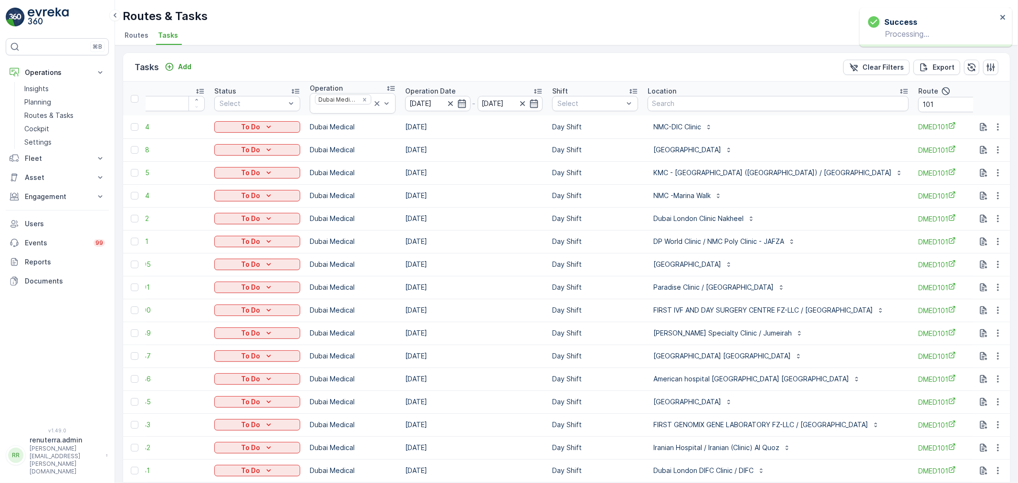
scroll to position [0, 0]
click at [928, 107] on input "101" at bounding box center [961, 104] width 86 height 15
type input "102"
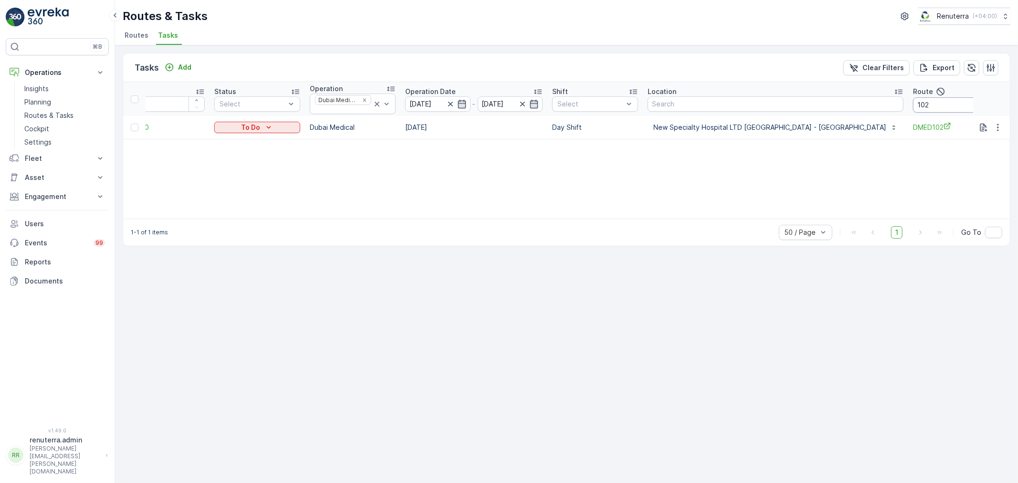
click at [908, 98] on th "Route 102" at bounding box center [955, 99] width 95 height 34
click at [913, 104] on input "102" at bounding box center [956, 104] width 86 height 15
type input "103"
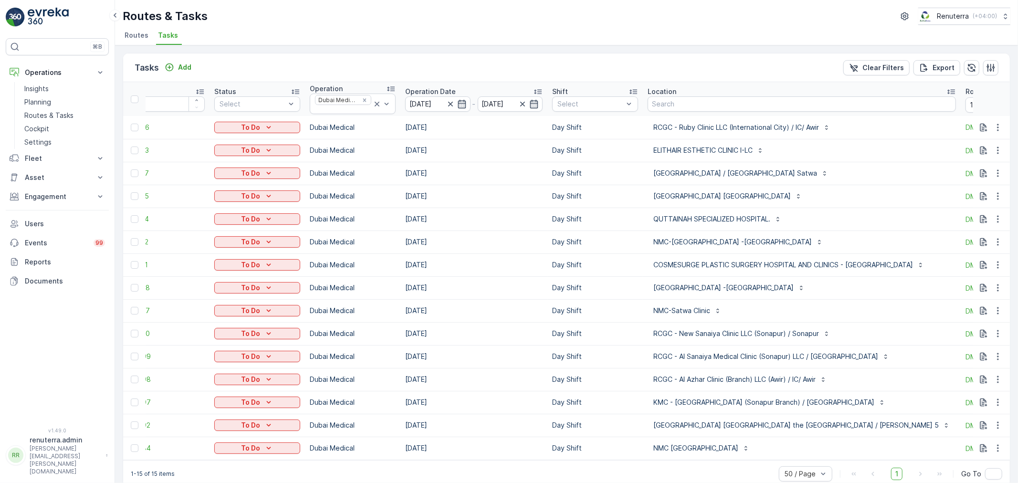
scroll to position [17, 0]
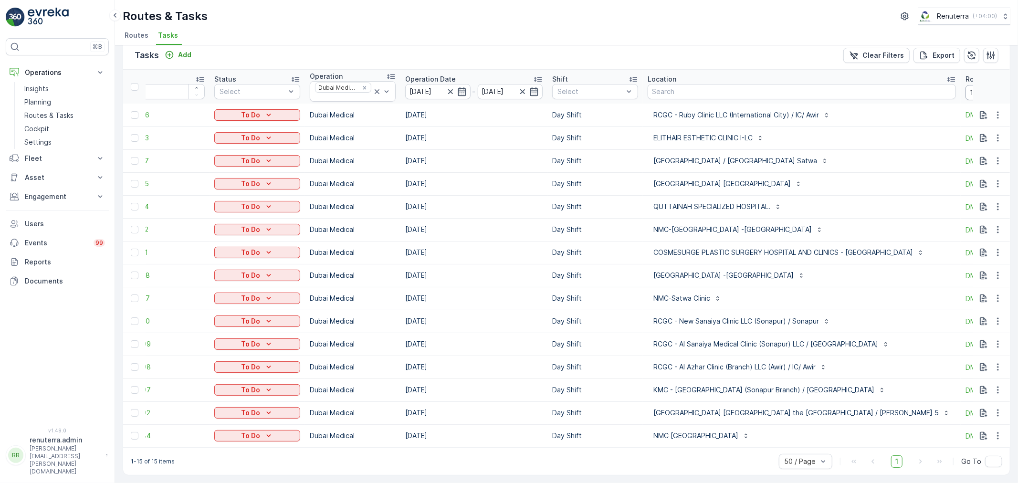
drag, startPoint x: 939, startPoint y: 92, endPoint x: 928, endPoint y: 89, distance: 11.5
click at [966, 92] on input "103" at bounding box center [1009, 92] width 86 height 15
type input "104"
